Goal: Information Seeking & Learning: Check status

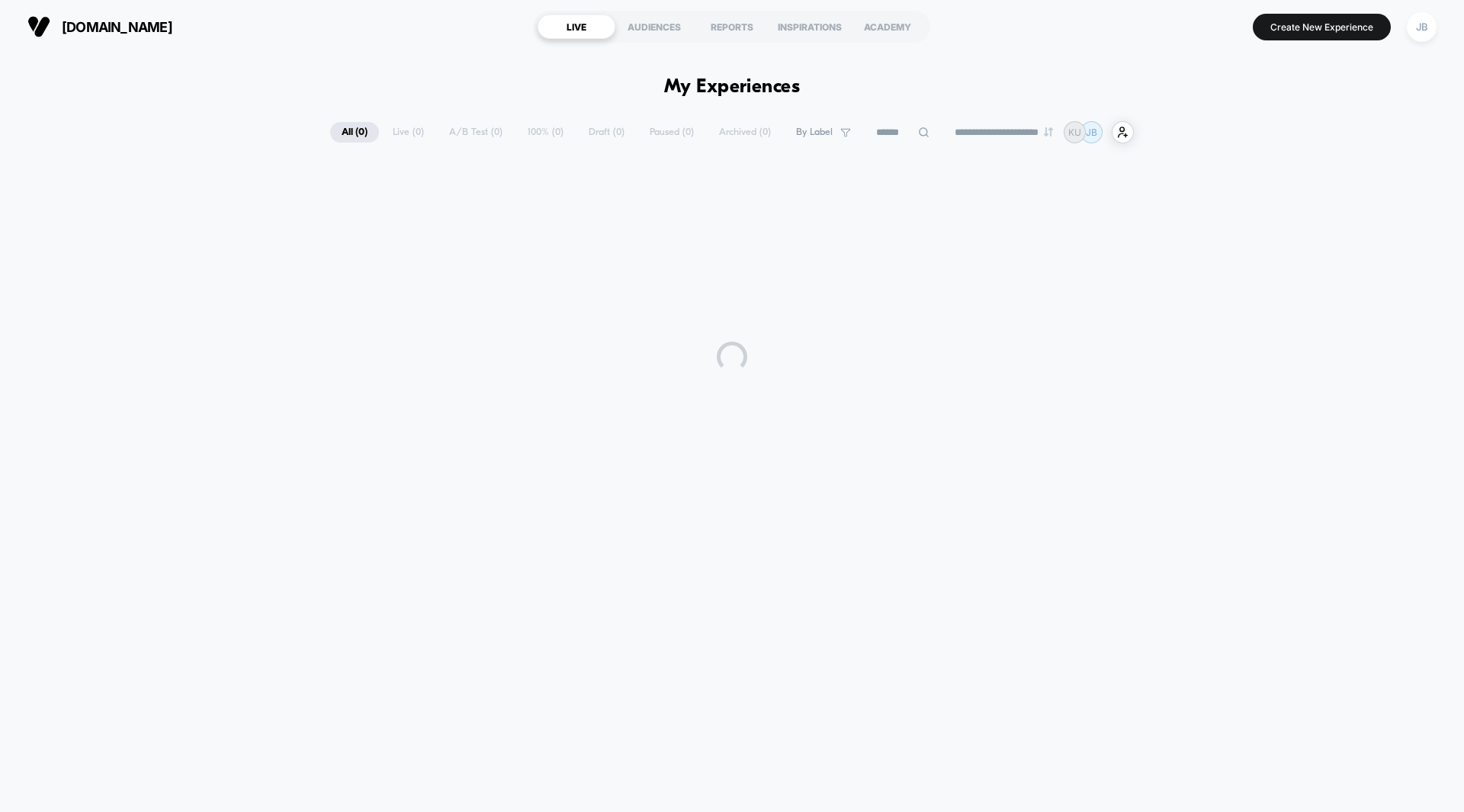
click at [460, 131] on div "**********" at bounding box center [732, 132] width 804 height 22
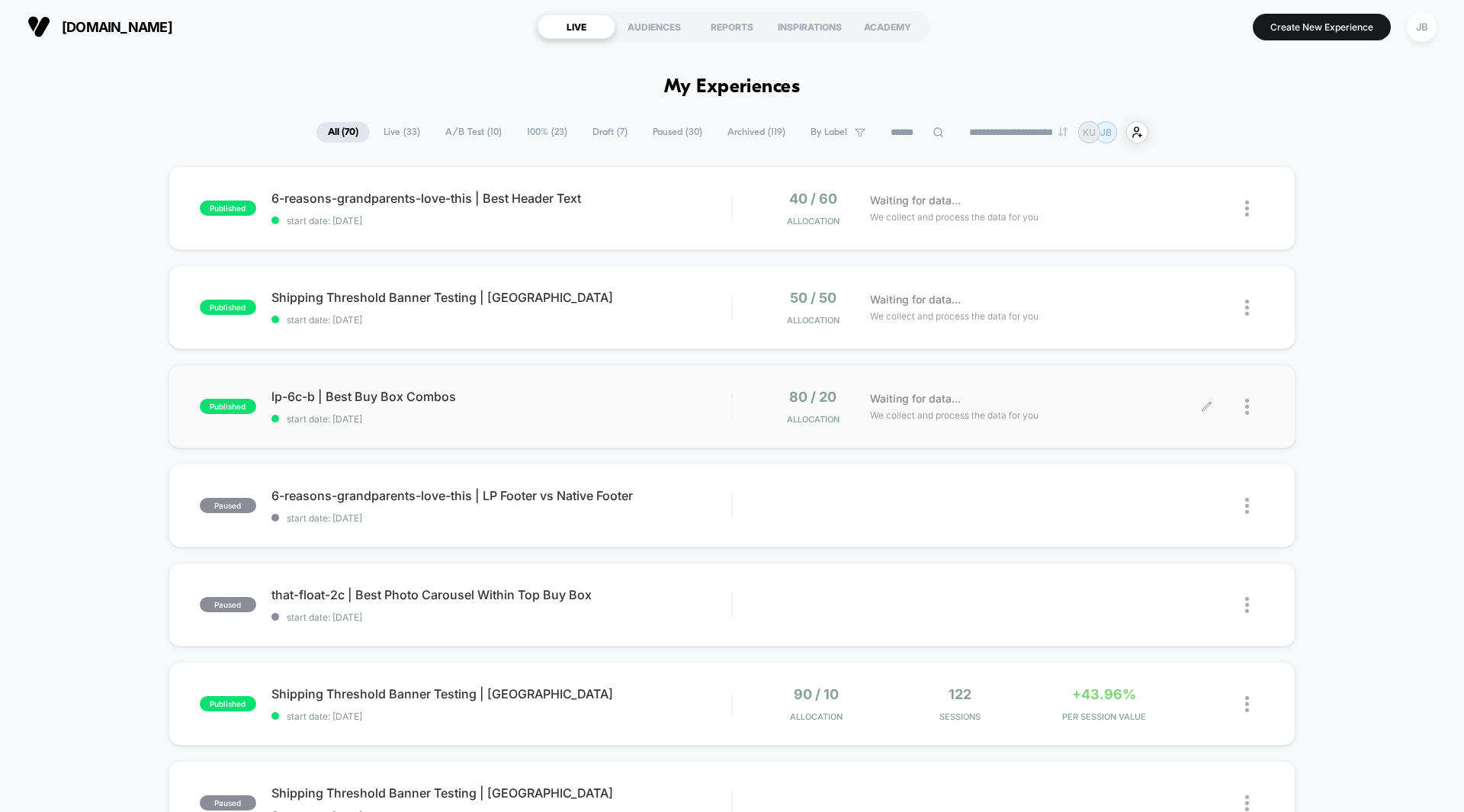
click at [1114, 407] on div "Waiting for data... We collect and process the data for you" at bounding box center [1035, 406] width 345 height 36
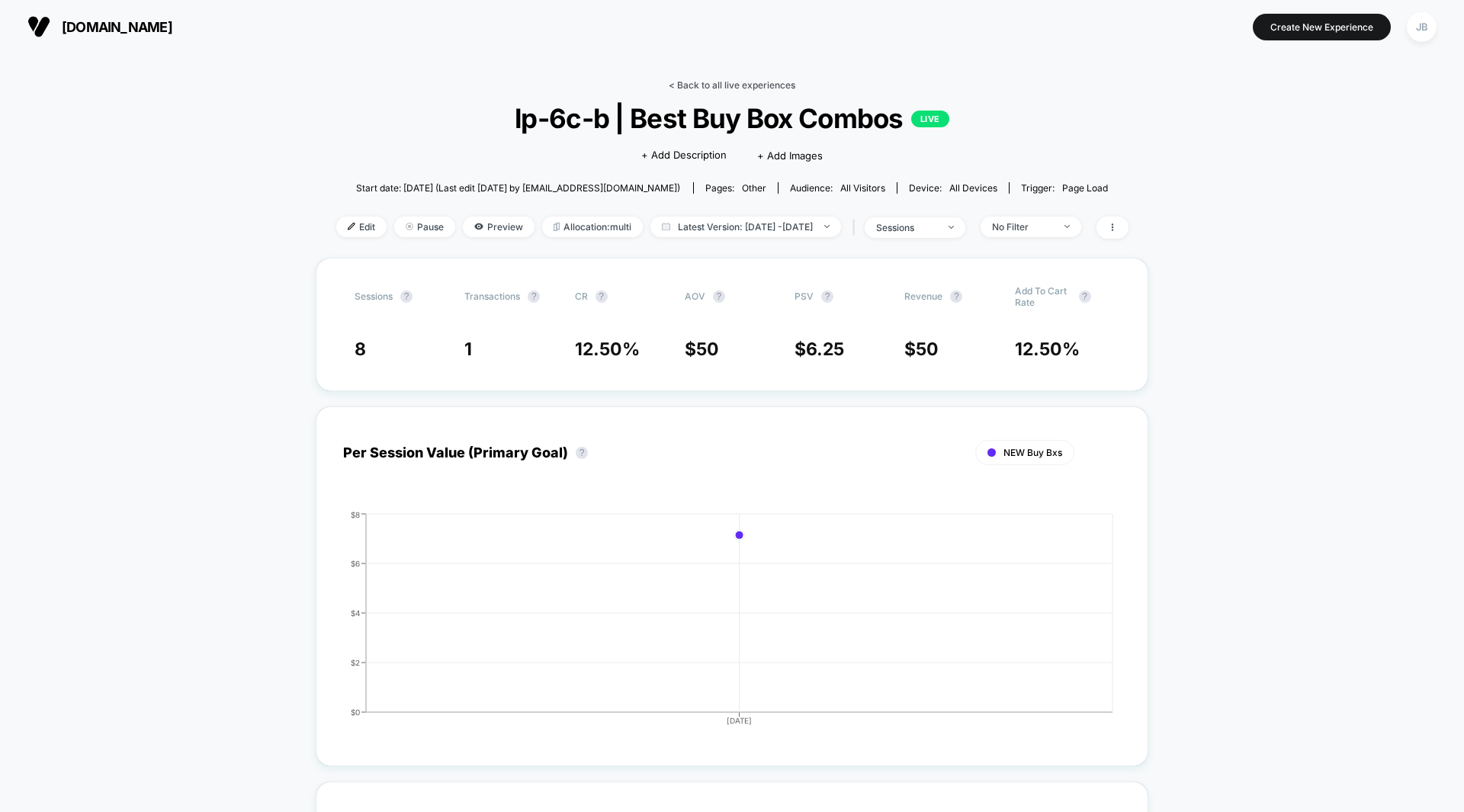
click at [739, 80] on link "< Back to all live experiences" at bounding box center [732, 85] width 126 height 11
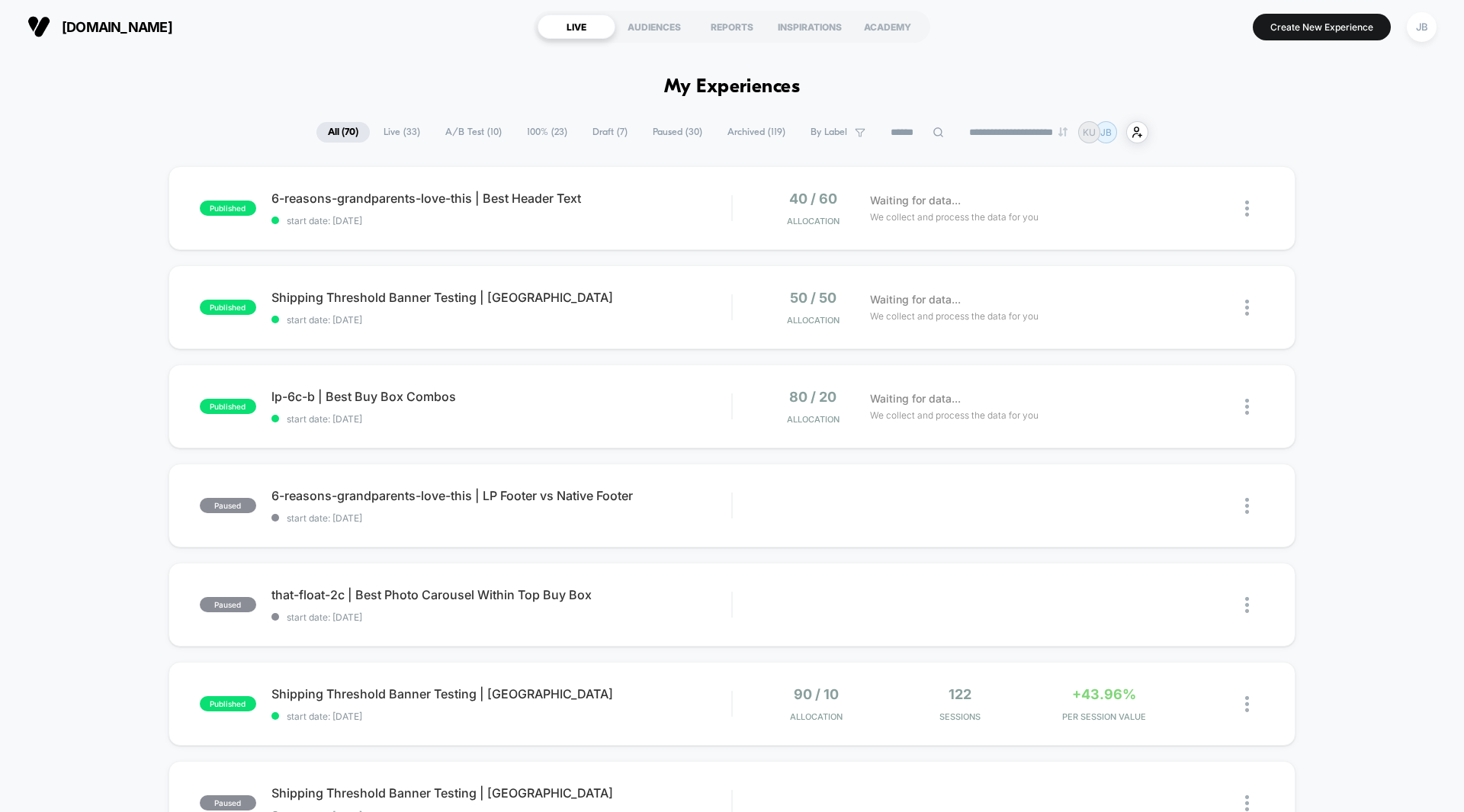
click at [1321, 204] on div "published 6-reasons-grandparents-love-this | Best Header Text start date: [DATE…" at bounding box center [732, 791] width 1464 height 1251
